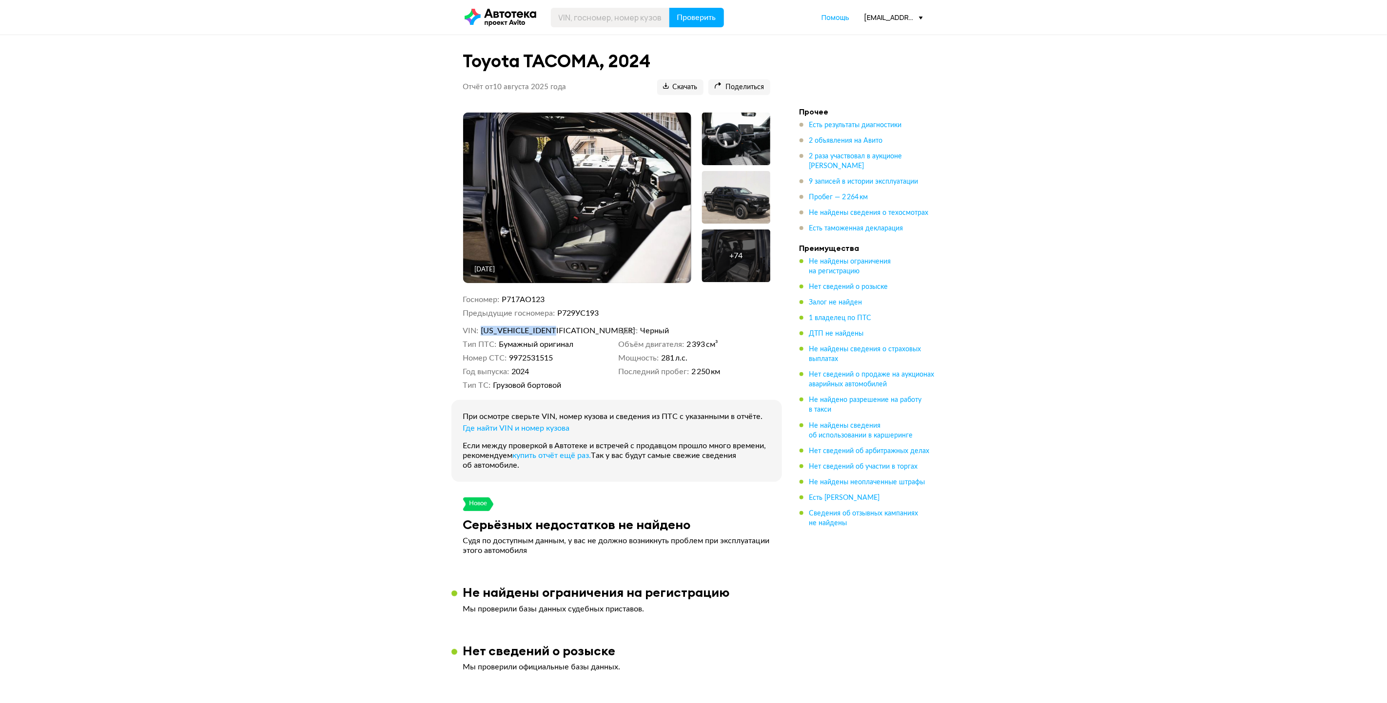
click at [591, 167] on img at bounding box center [577, 198] width 228 height 171
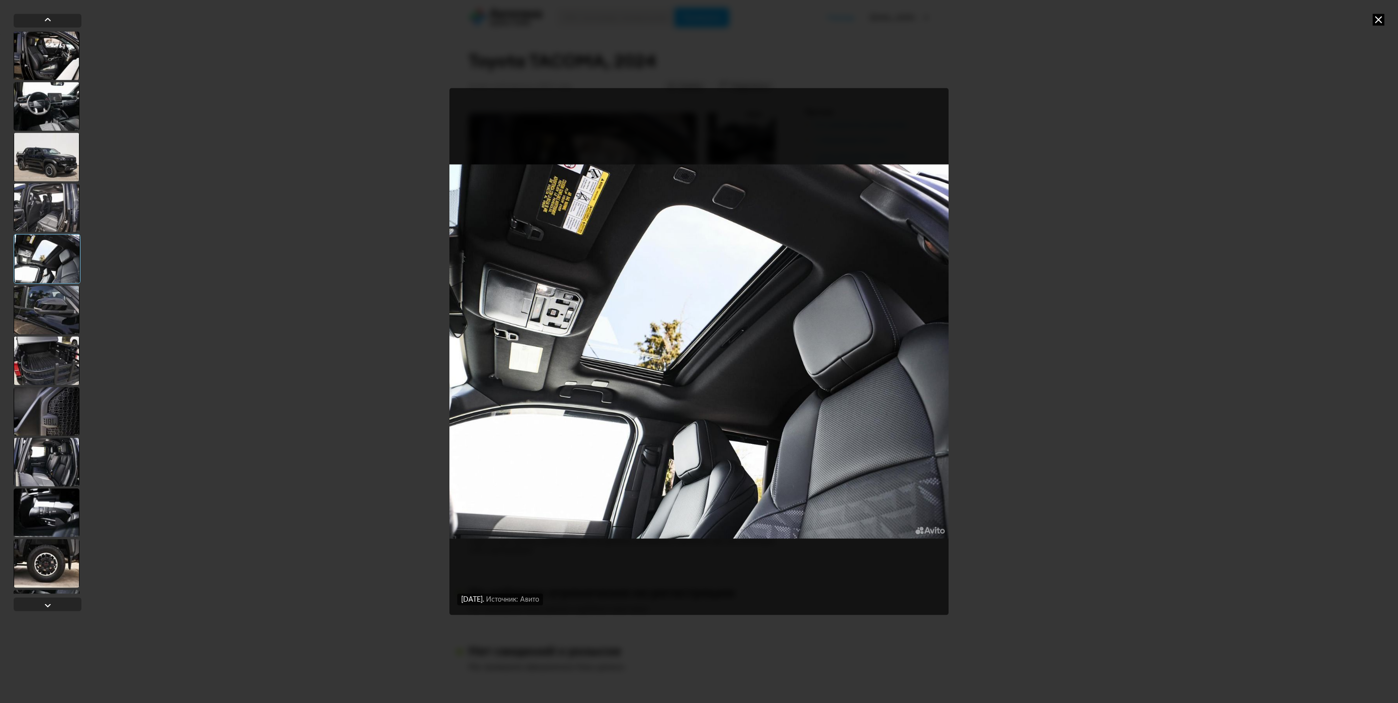
click at [1377, 16] on icon at bounding box center [1378, 20] width 12 height 12
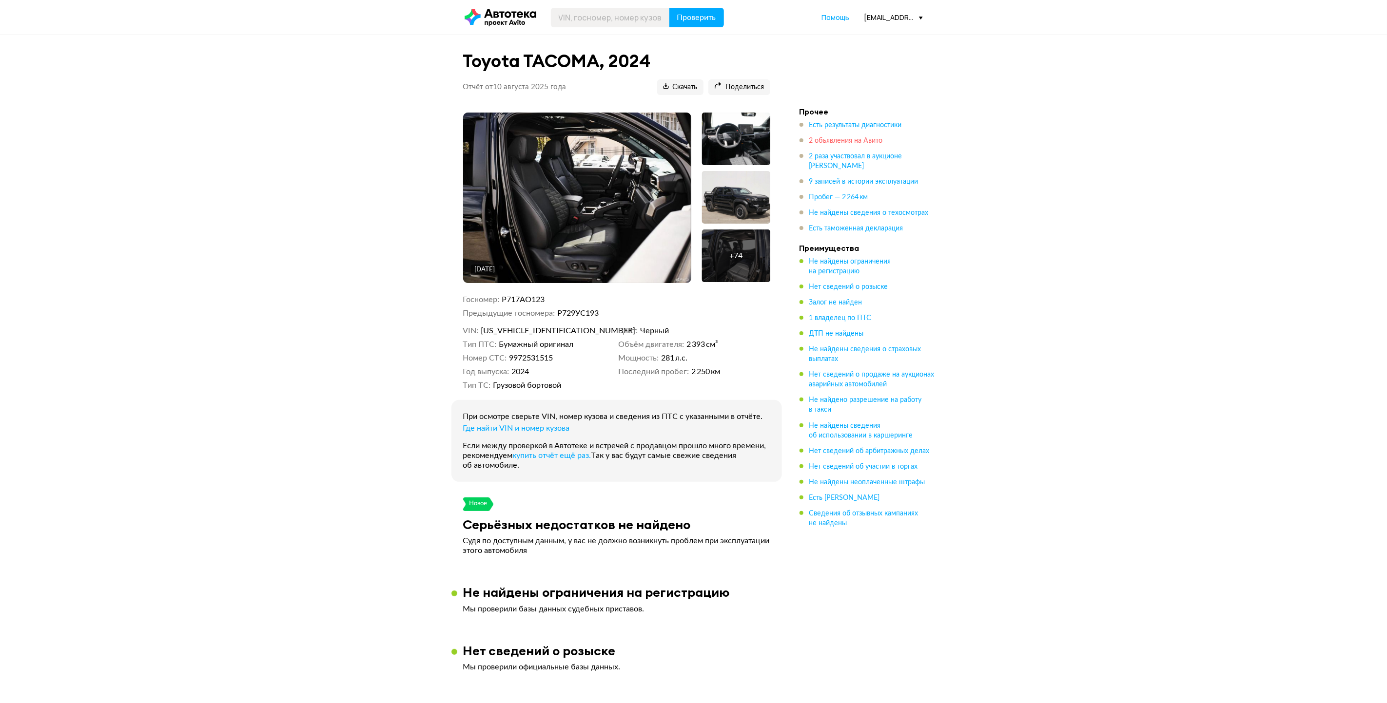
click at [830, 138] on span "2 объявления на Авито" at bounding box center [846, 140] width 74 height 7
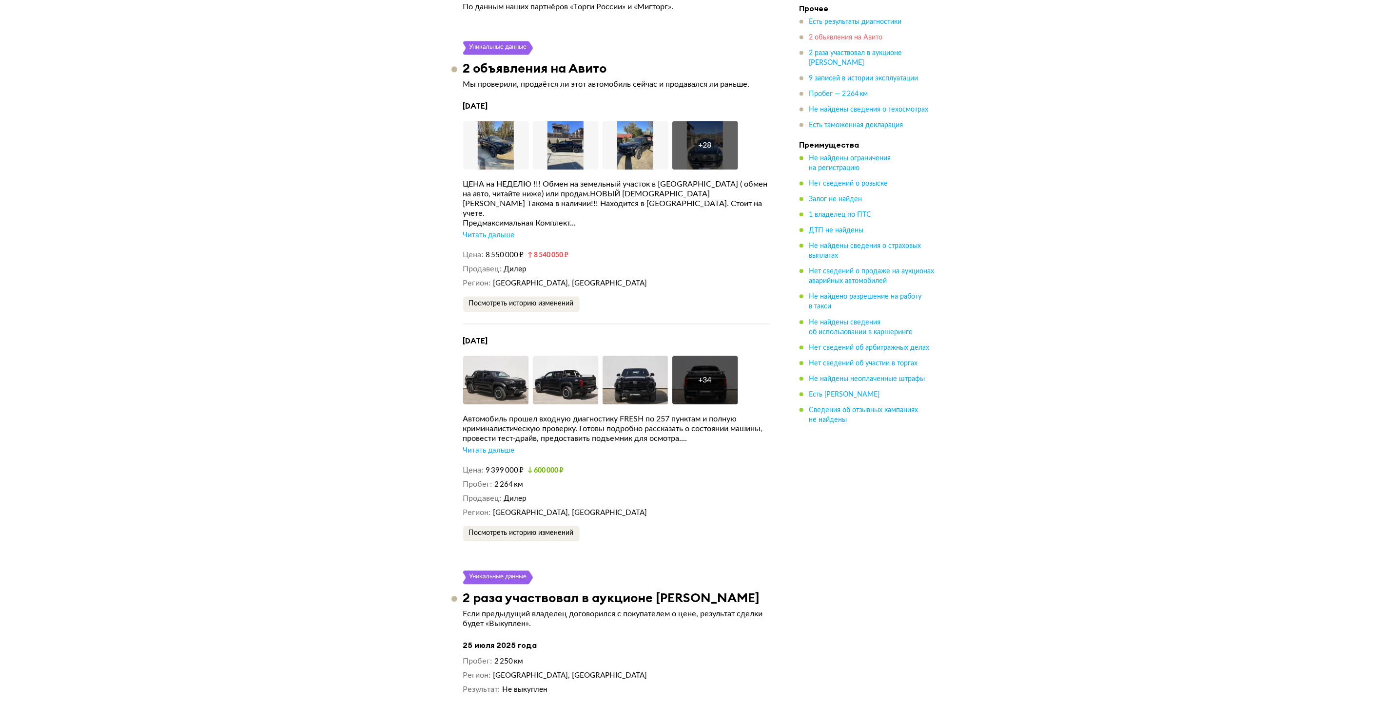
scroll to position [1525, 0]
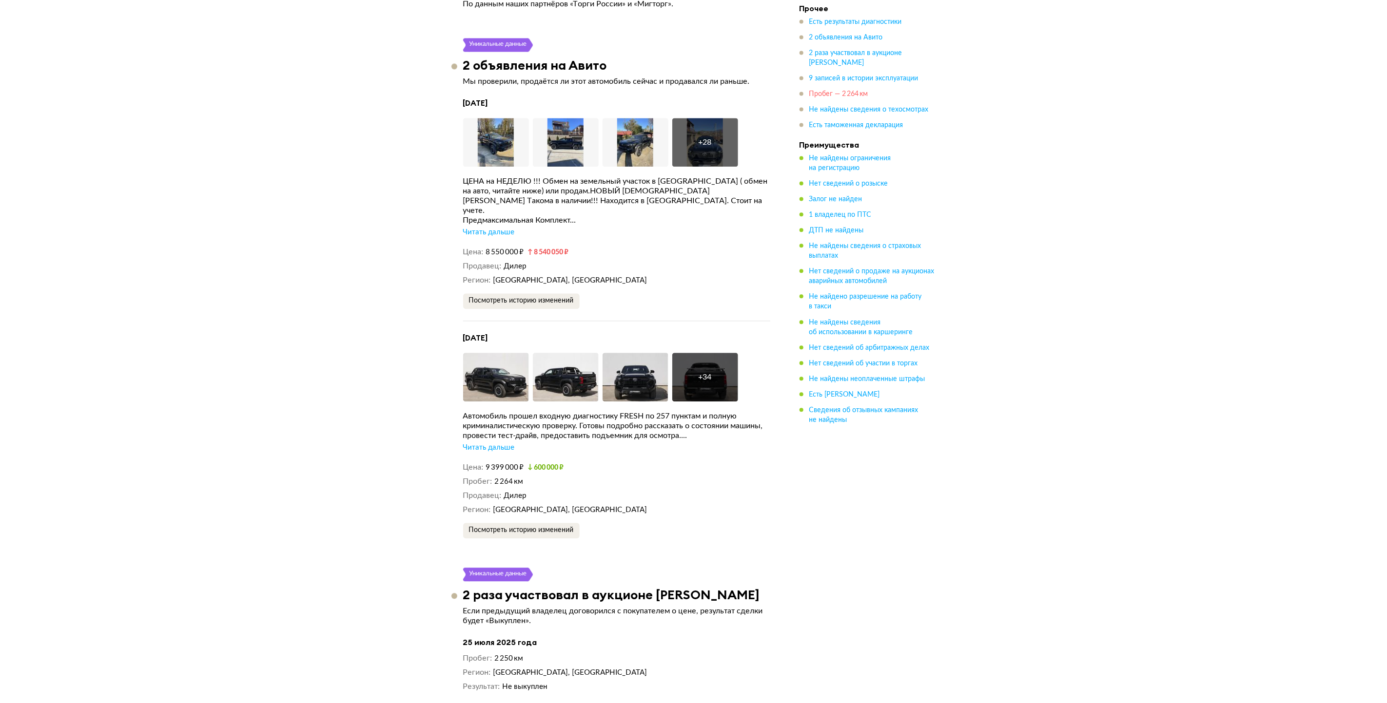
click at [828, 96] on span "Пробег — 2 264 км" at bounding box center [838, 94] width 59 height 7
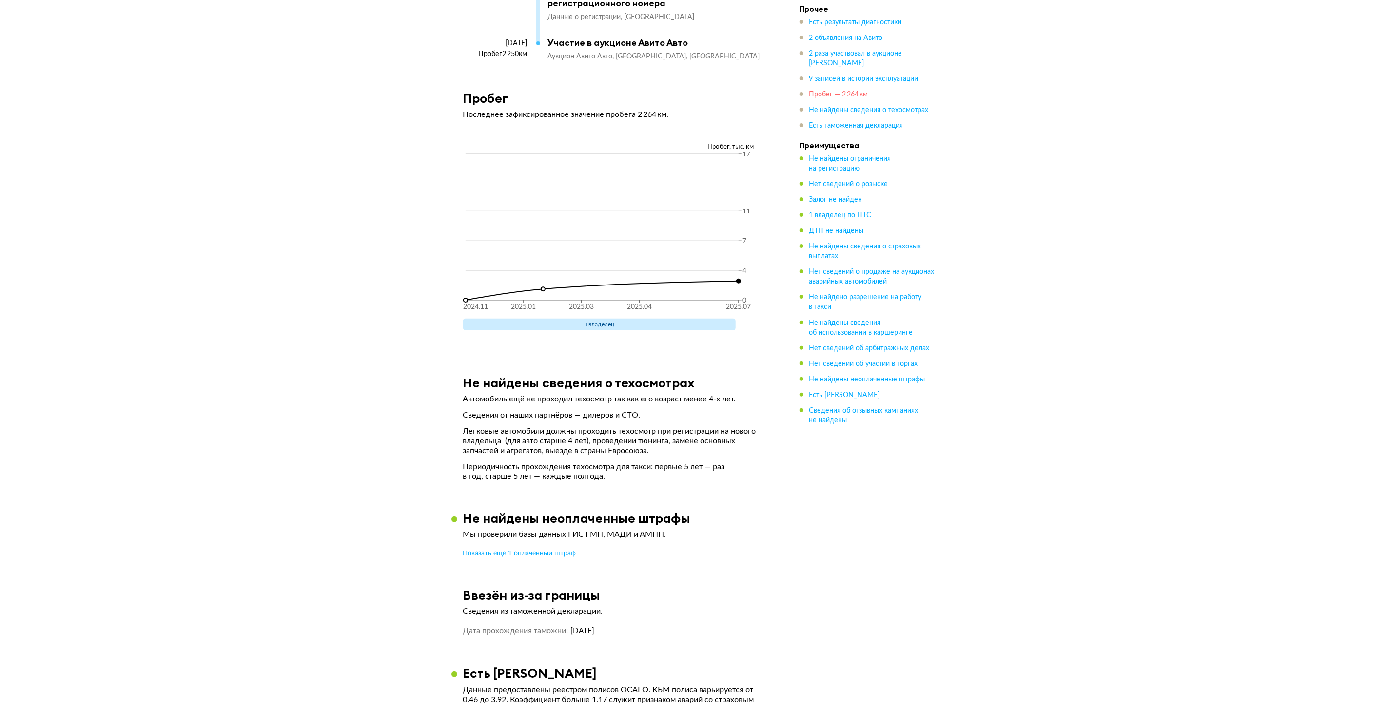
scroll to position [2858, 0]
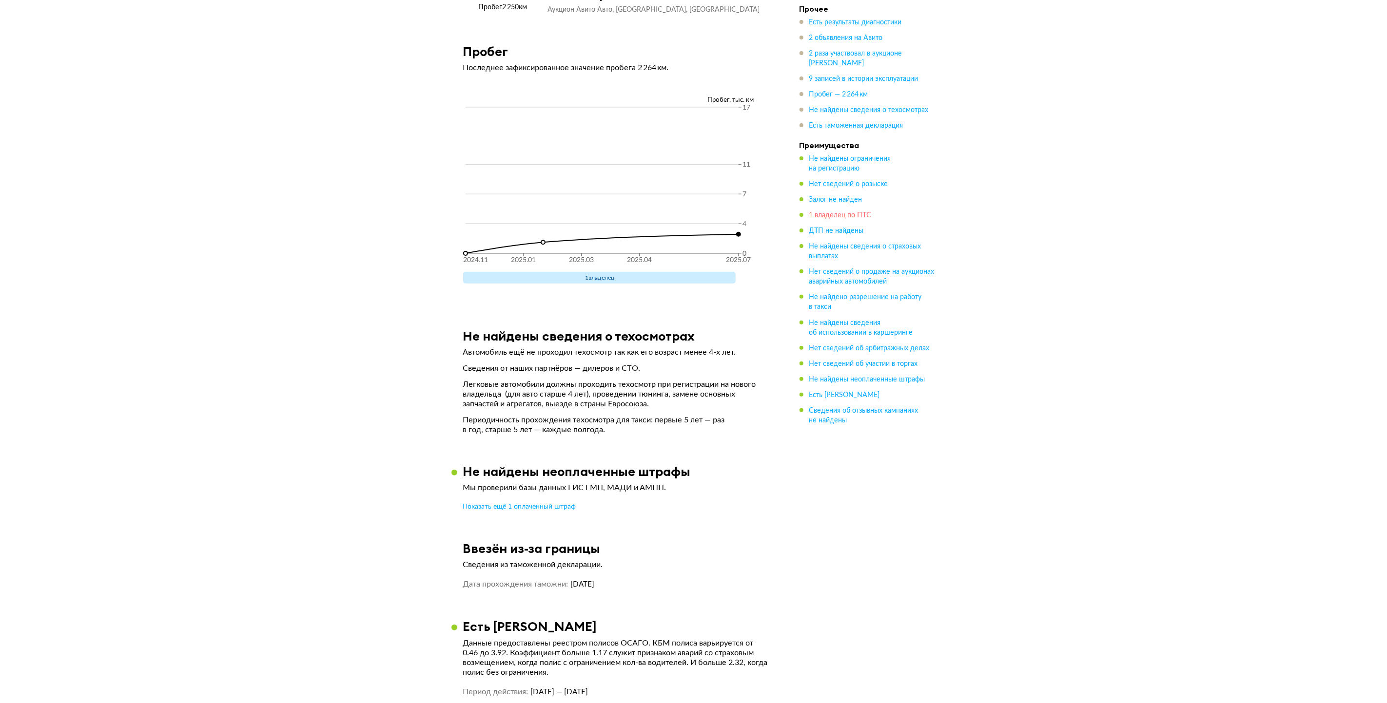
click at [822, 214] on span "1 владелец по ПТС" at bounding box center [840, 215] width 62 height 7
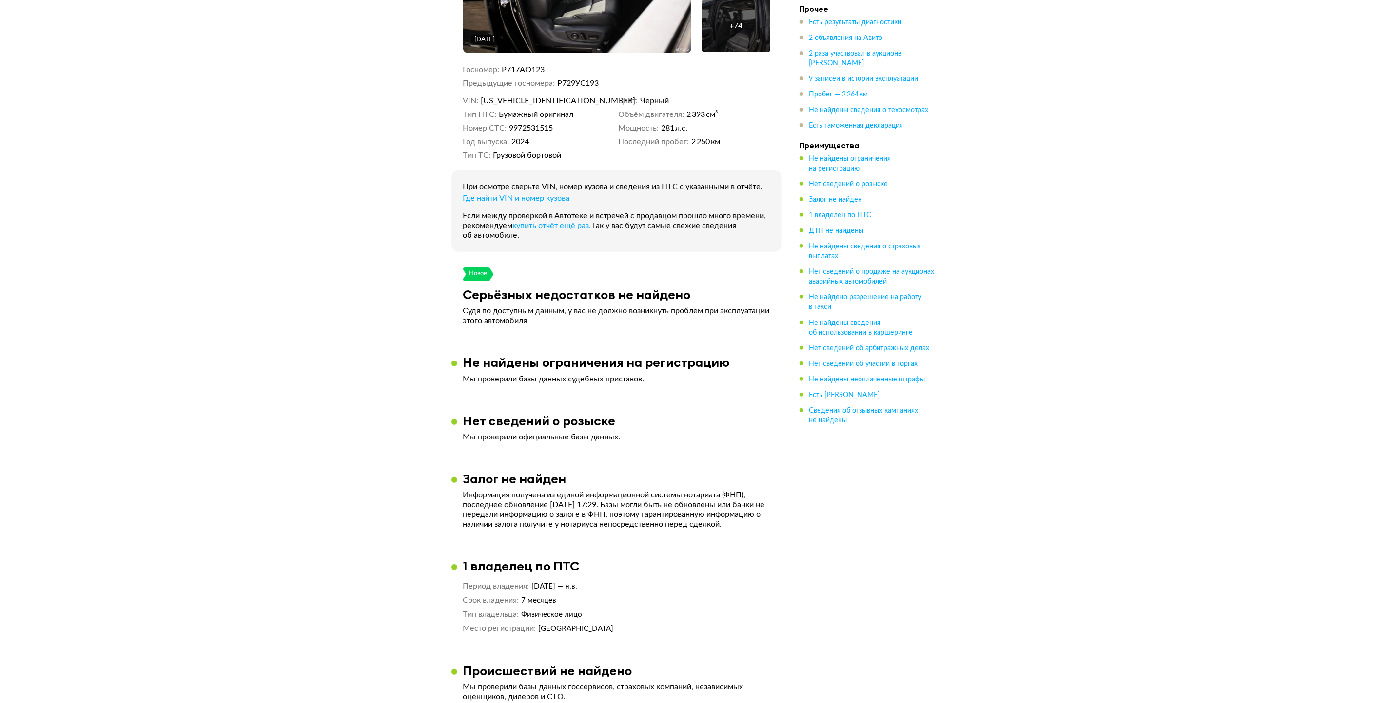
scroll to position [0, 0]
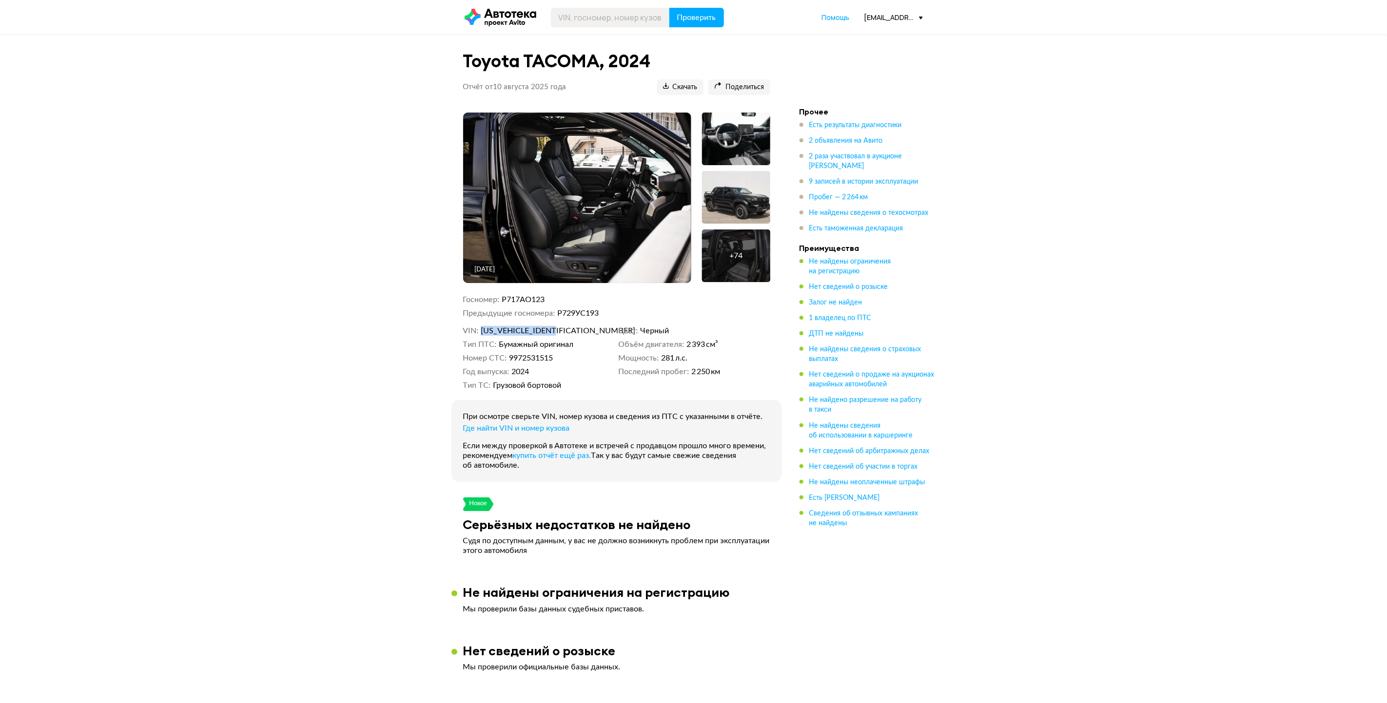
drag, startPoint x: 481, startPoint y: 330, endPoint x: 560, endPoint y: 331, distance: 79.0
click at [560, 331] on span "[US_VEHICLE_IDENTIFICATION_NUMBER]" at bounding box center [537, 331] width 112 height 10
drag, startPoint x: 560, startPoint y: 331, endPoint x: 552, endPoint y: 330, distance: 8.3
copy span "[US_VEHICLE_IDENTIFICATION_NUMBER]"
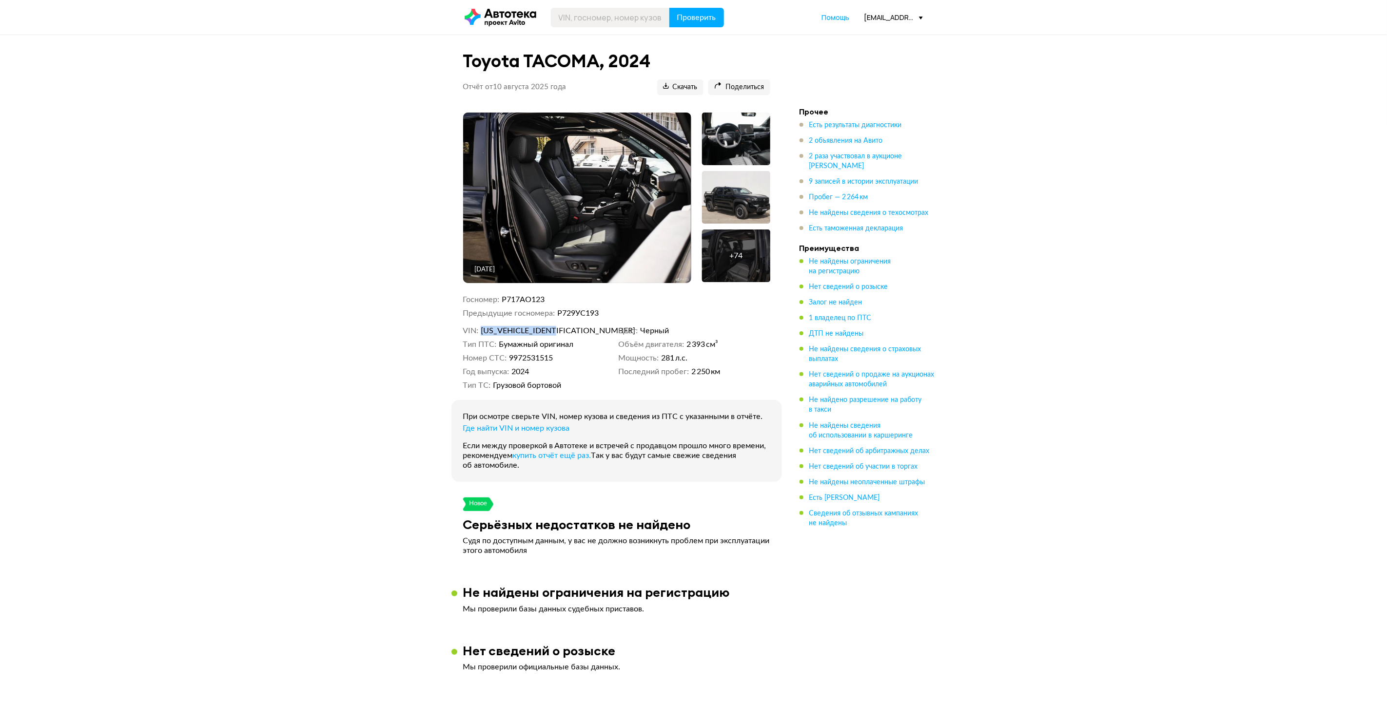
copy span "[US_VEHICLE_IDENTIFICATION_NUMBER]"
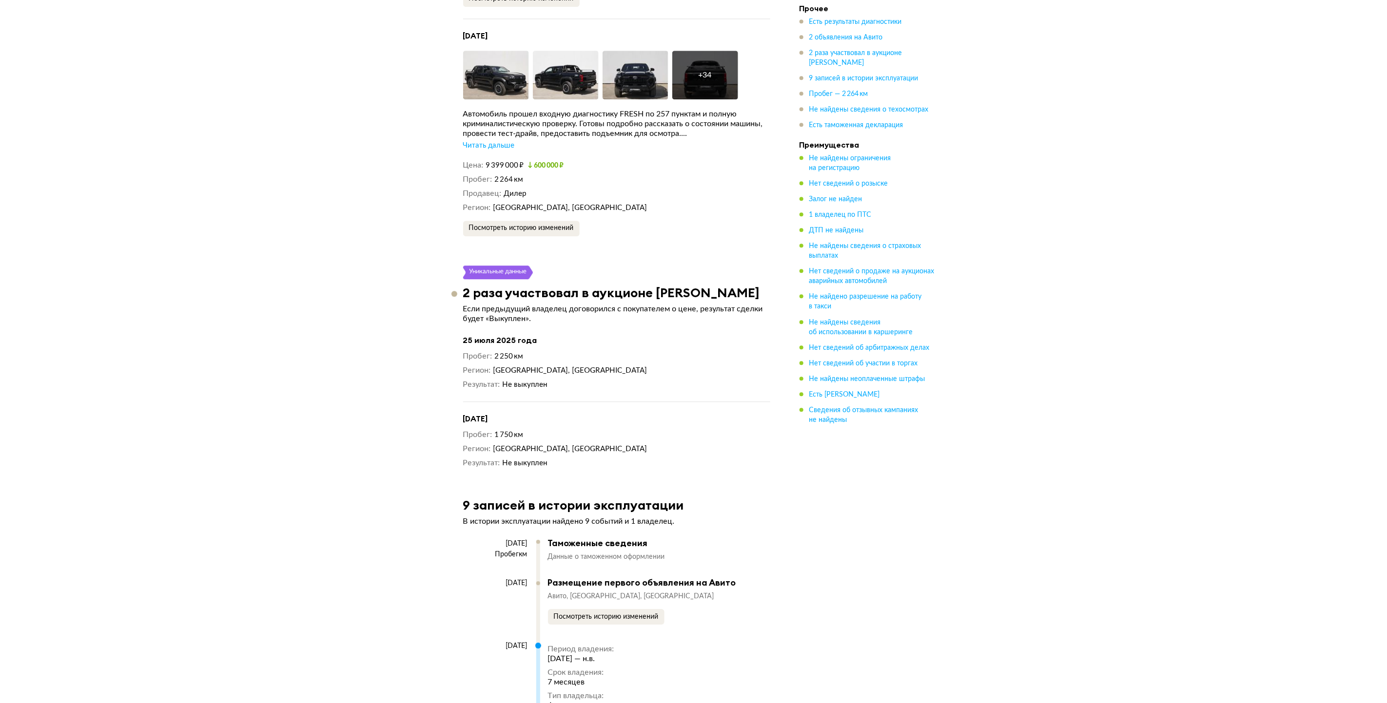
scroll to position [1608, 0]
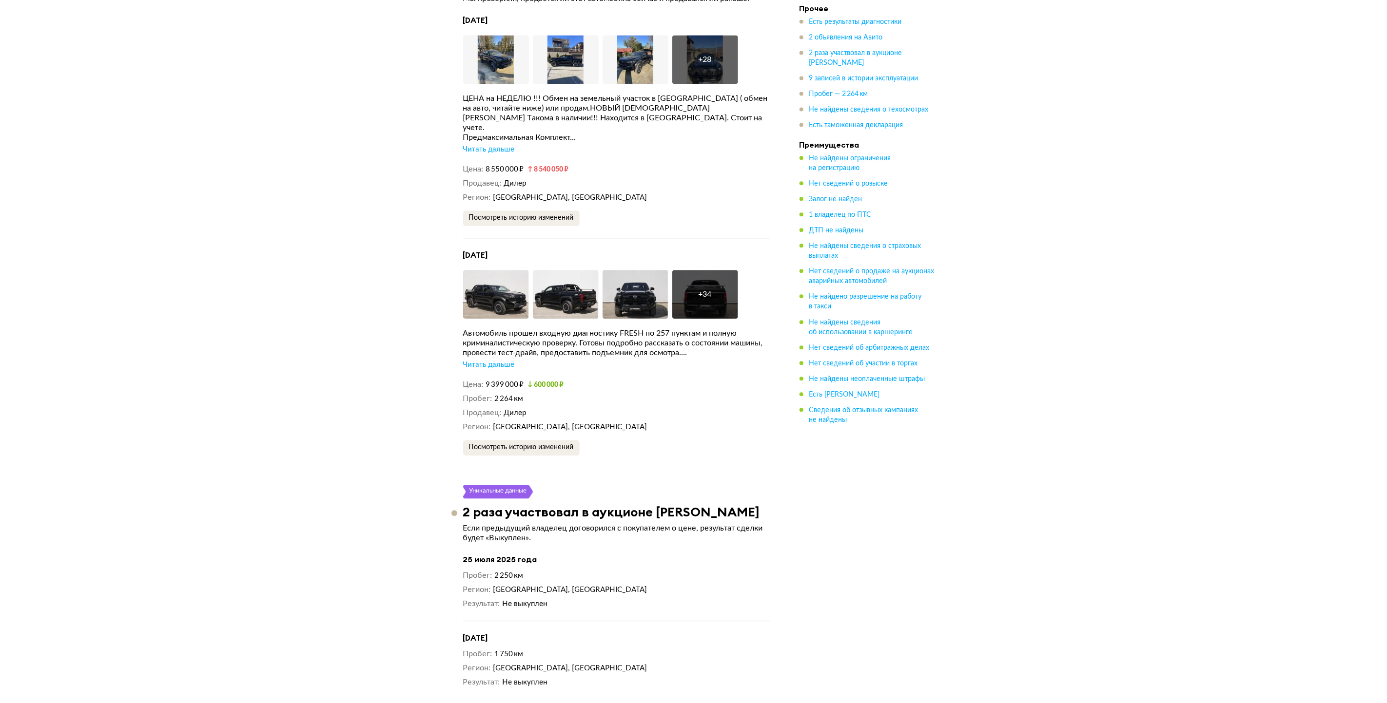
click at [485, 367] on div "Читать дальше" at bounding box center [489, 365] width 52 height 10
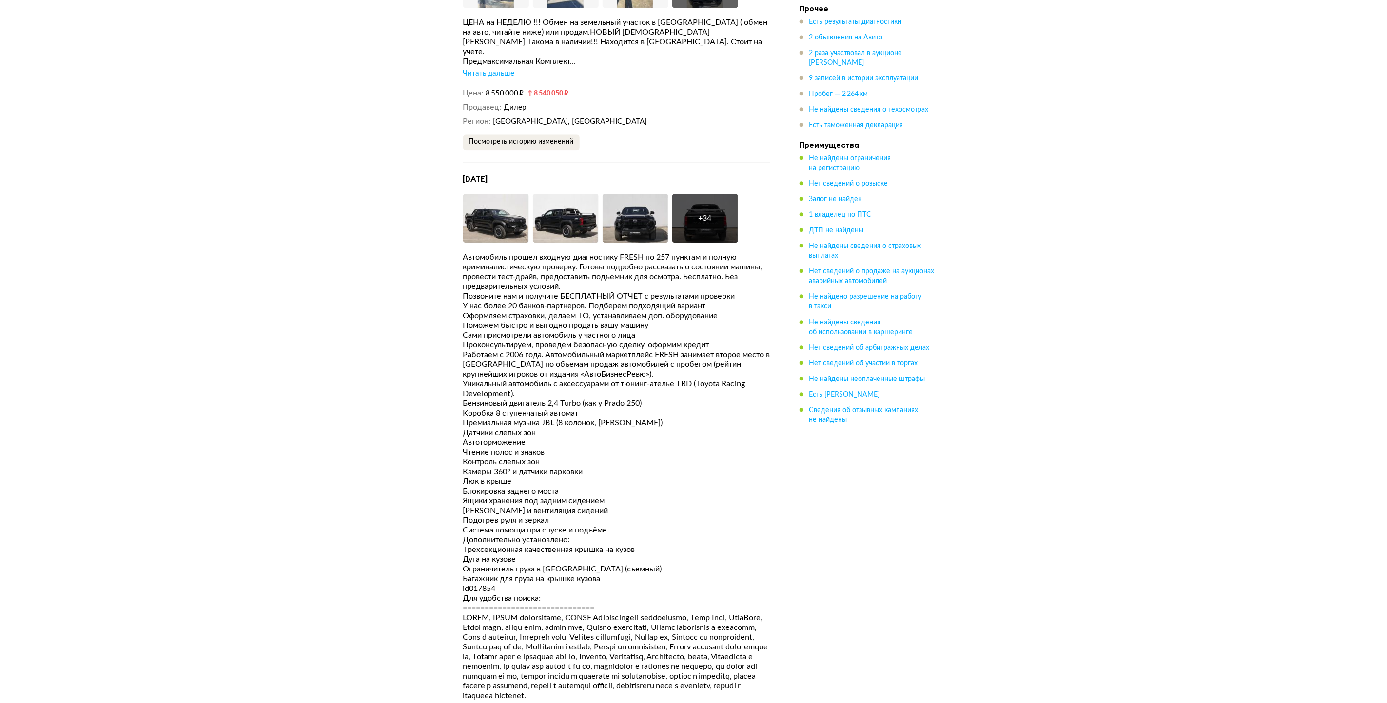
scroll to position [1828, 0]
